Goal: Navigation & Orientation: Find specific page/section

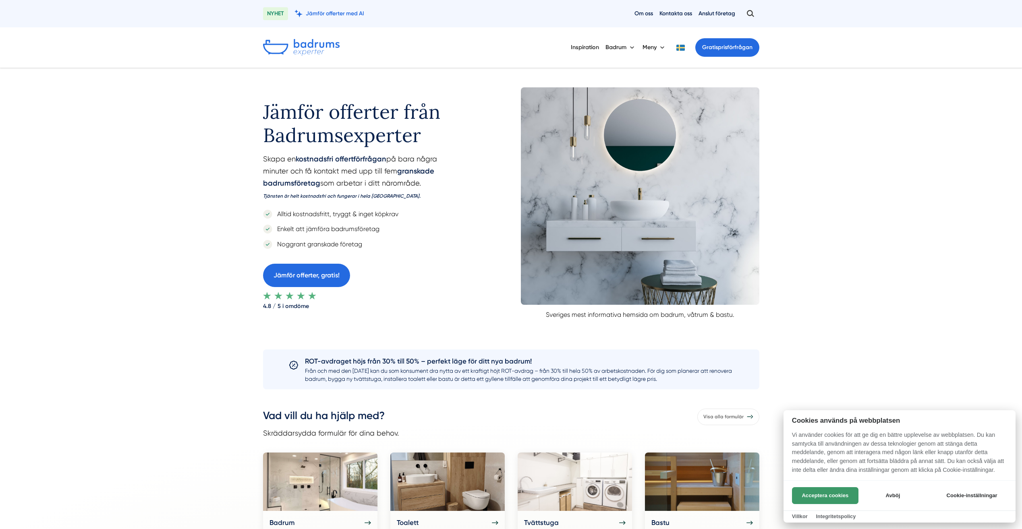
click at [833, 490] on button "Acceptera cookies" at bounding box center [825, 495] width 66 height 17
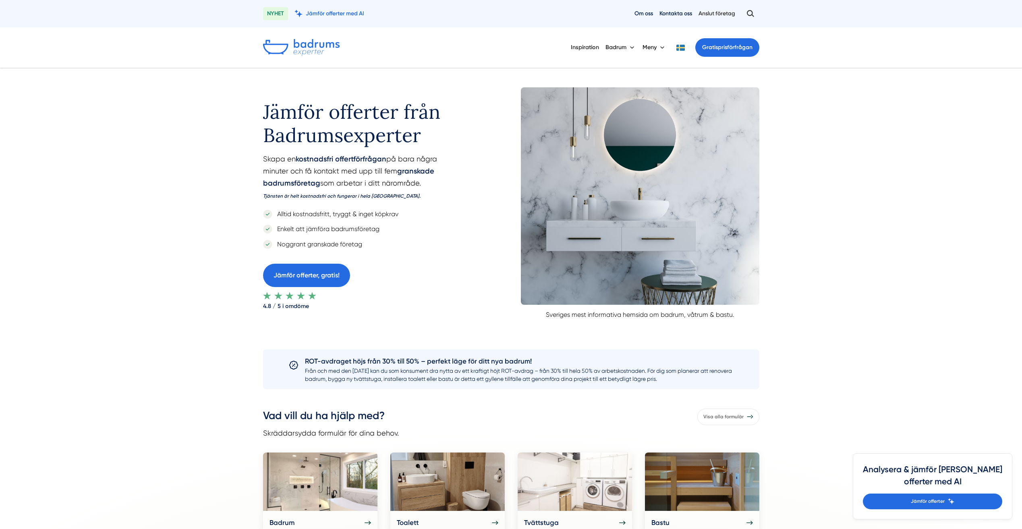
click at [710, 12] on link "Anslut företag" at bounding box center [717, 14] width 37 height 8
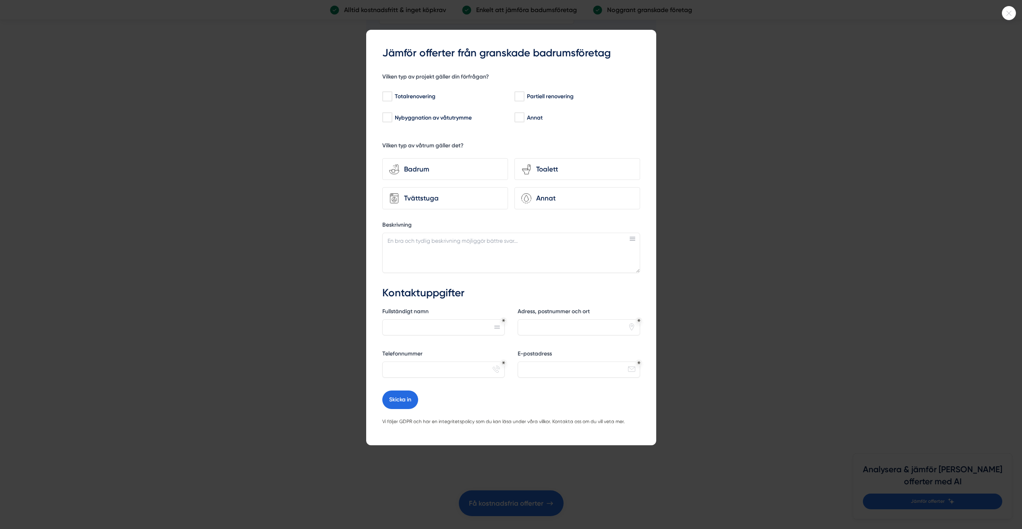
scroll to position [1934, 0]
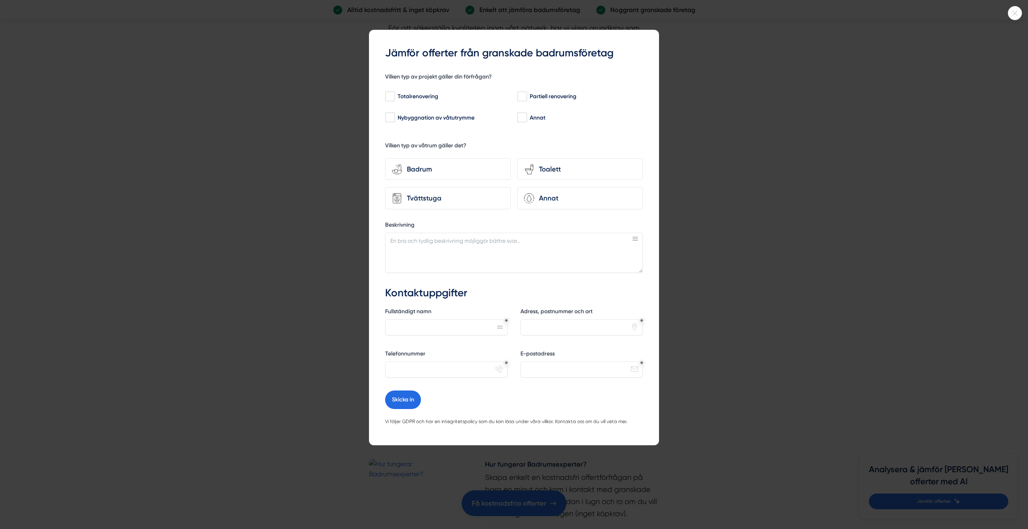
click at [790, 134] on div at bounding box center [514, 264] width 1028 height 529
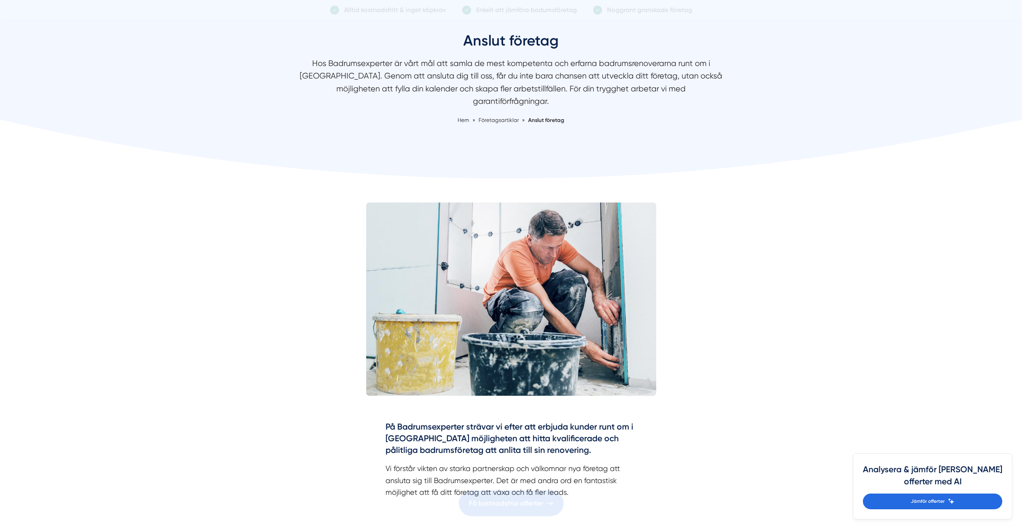
scroll to position [0, 0]
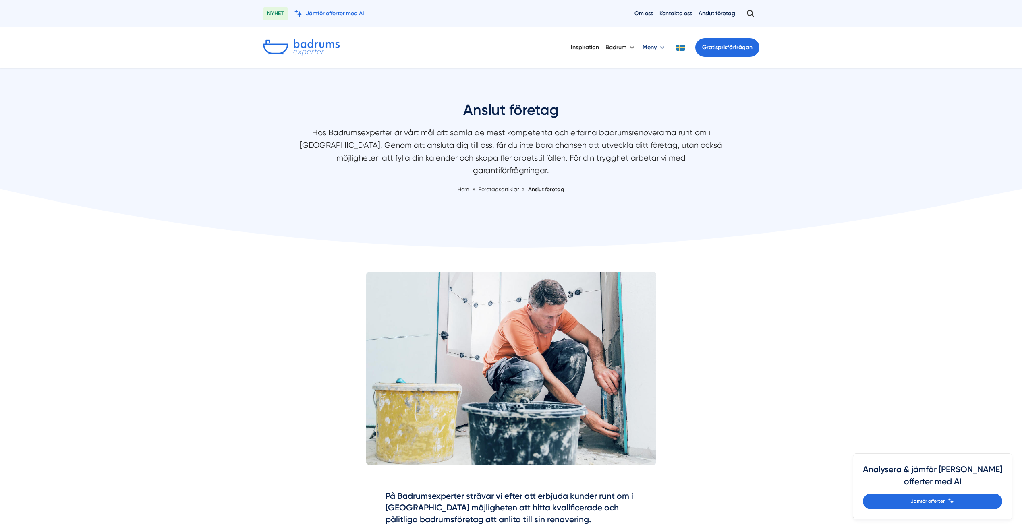
click at [650, 48] on button "Meny" at bounding box center [655, 47] width 24 height 21
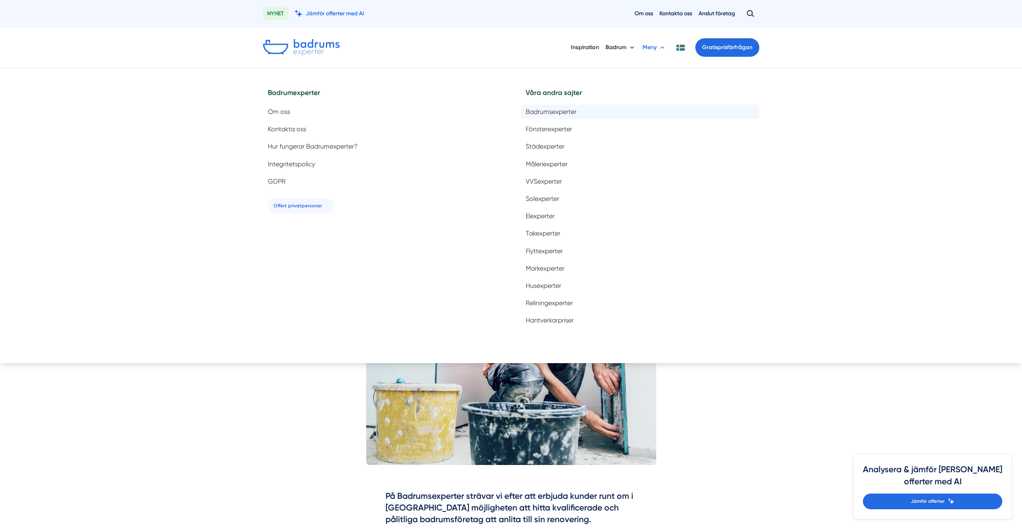
click at [549, 113] on span "Badrumsexperter" at bounding box center [551, 112] width 51 height 8
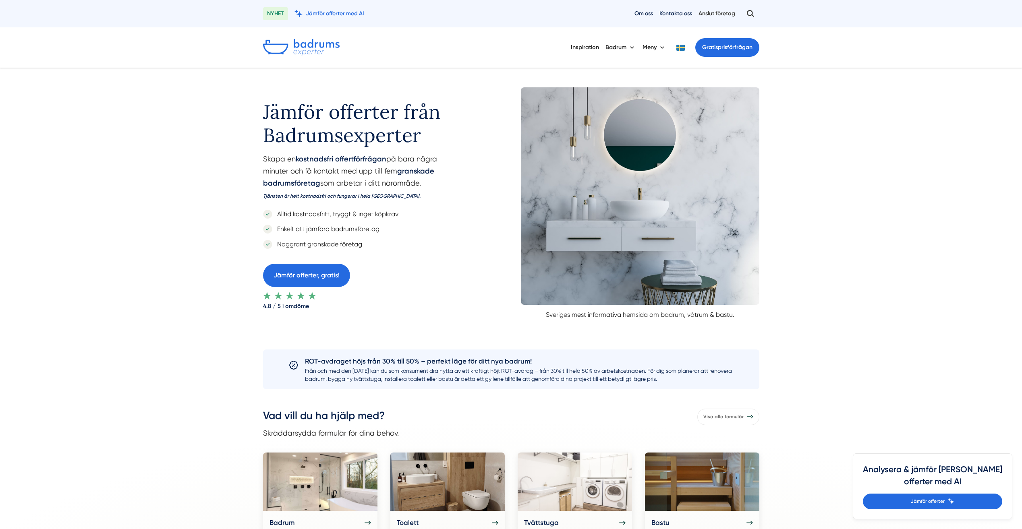
click at [712, 11] on link "Anslut företag" at bounding box center [717, 14] width 37 height 8
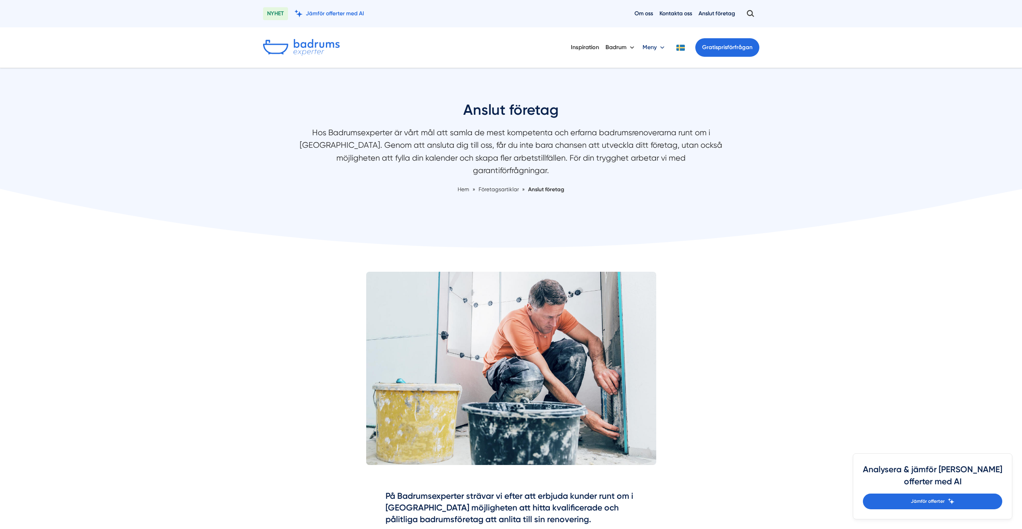
click at [647, 48] on button "Meny" at bounding box center [655, 47] width 24 height 21
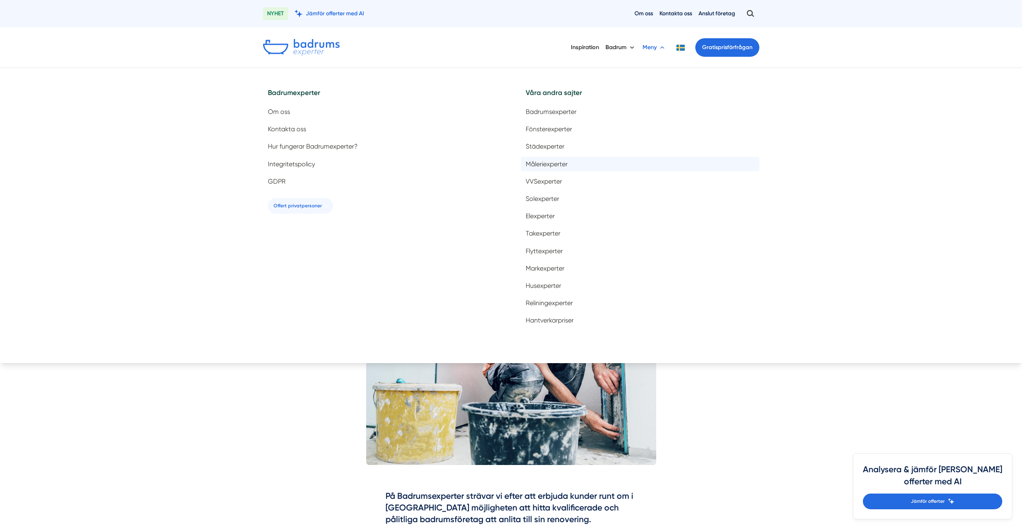
click at [558, 165] on span "Måleriexperter" at bounding box center [547, 164] width 42 height 8
click at [655, 47] on button "Meny" at bounding box center [655, 47] width 24 height 21
